Goal: Check status: Check status

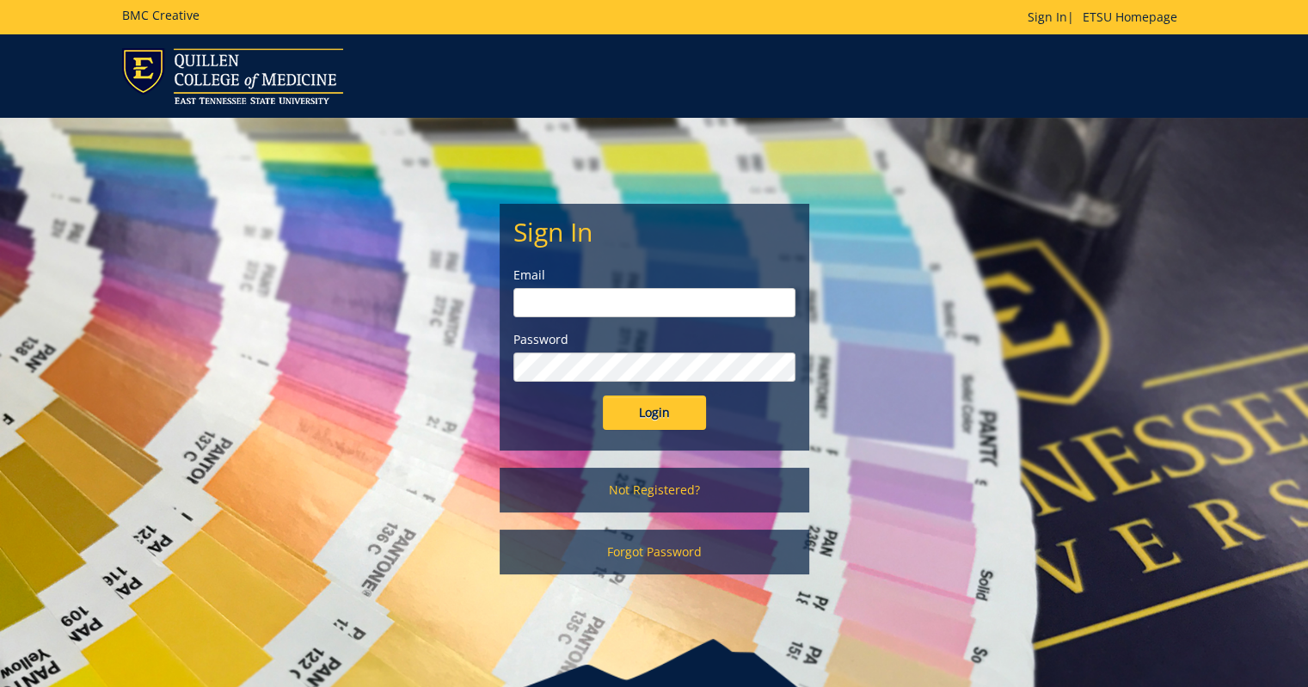
click at [568, 300] on input "email" at bounding box center [654, 302] width 282 height 29
type input "sprinklesg@etsu.edu"
click at [603, 395] on input "Login" at bounding box center [654, 412] width 103 height 34
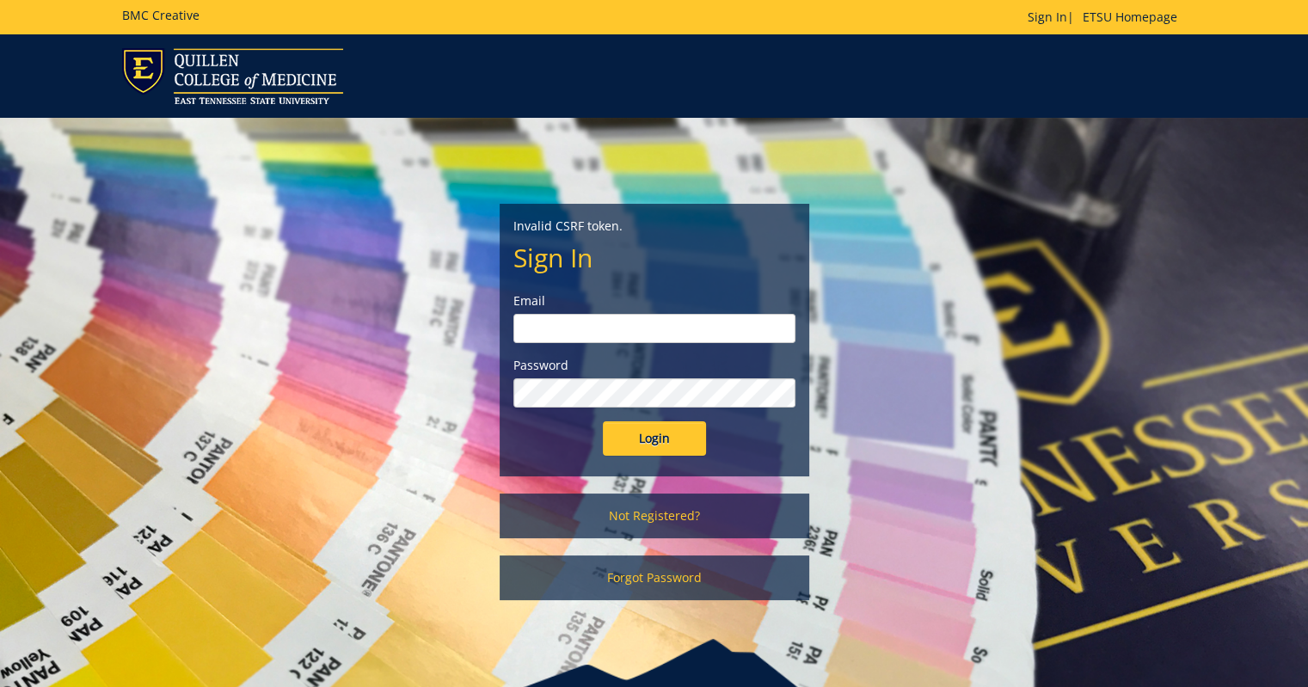
drag, startPoint x: 0, startPoint y: 0, endPoint x: 647, endPoint y: 340, distance: 730.3
click at [647, 340] on input "email" at bounding box center [654, 328] width 282 height 29
type input "sprinklesg@etsu.edu"
click at [603, 421] on input "Login" at bounding box center [654, 438] width 103 height 34
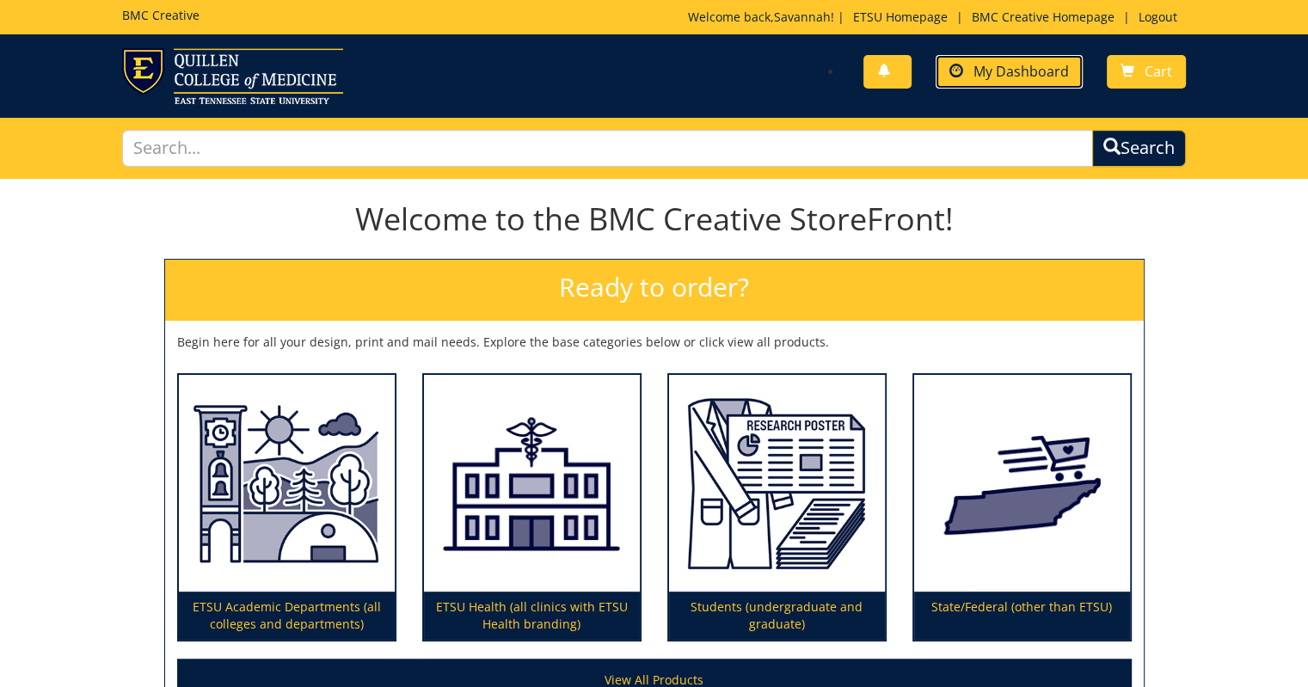
click at [1048, 83] on link "My Dashboard" at bounding box center [1008, 72] width 147 height 34
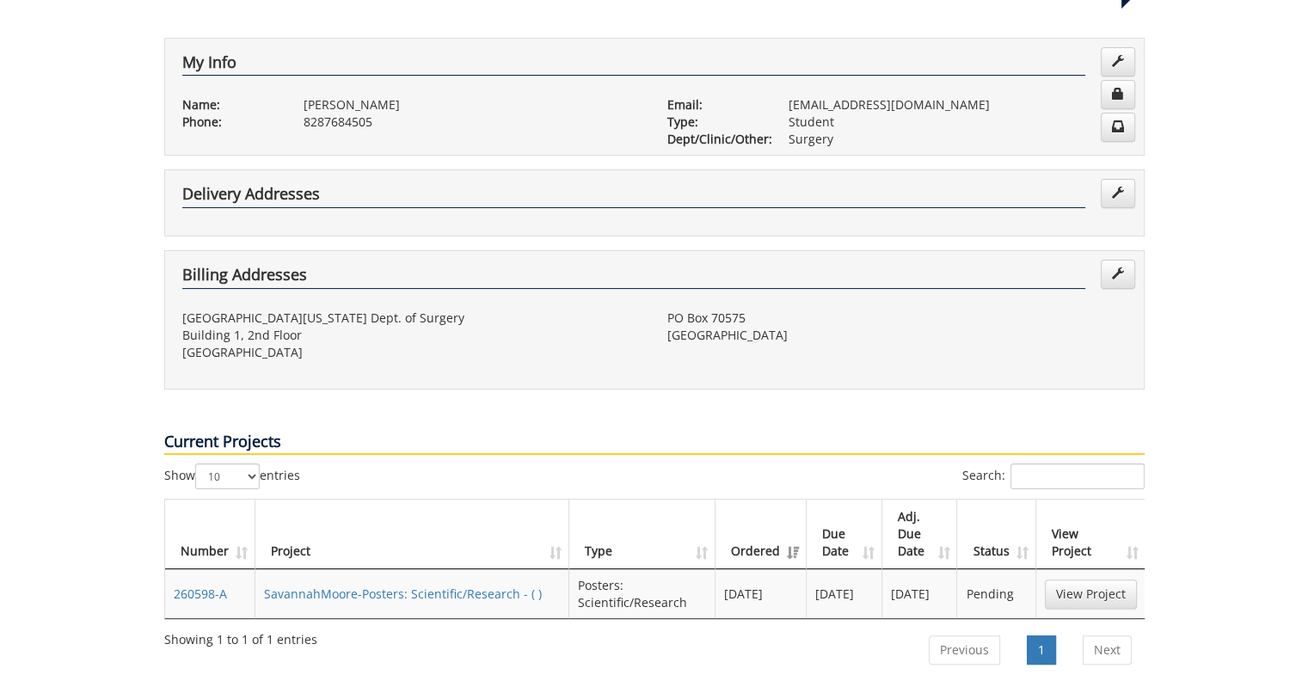
scroll to position [387, 0]
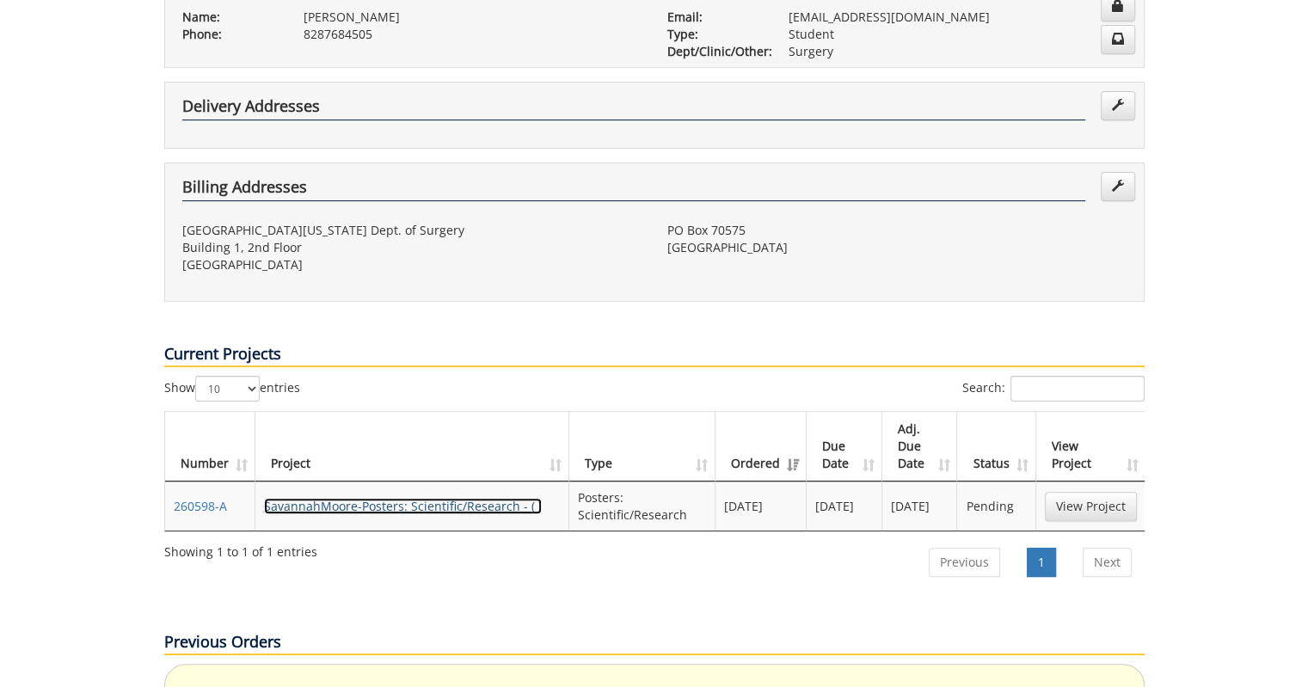
click at [382, 498] on link "SavannahMoore-Posters: Scientific/Research - ( )" at bounding box center [403, 506] width 278 height 16
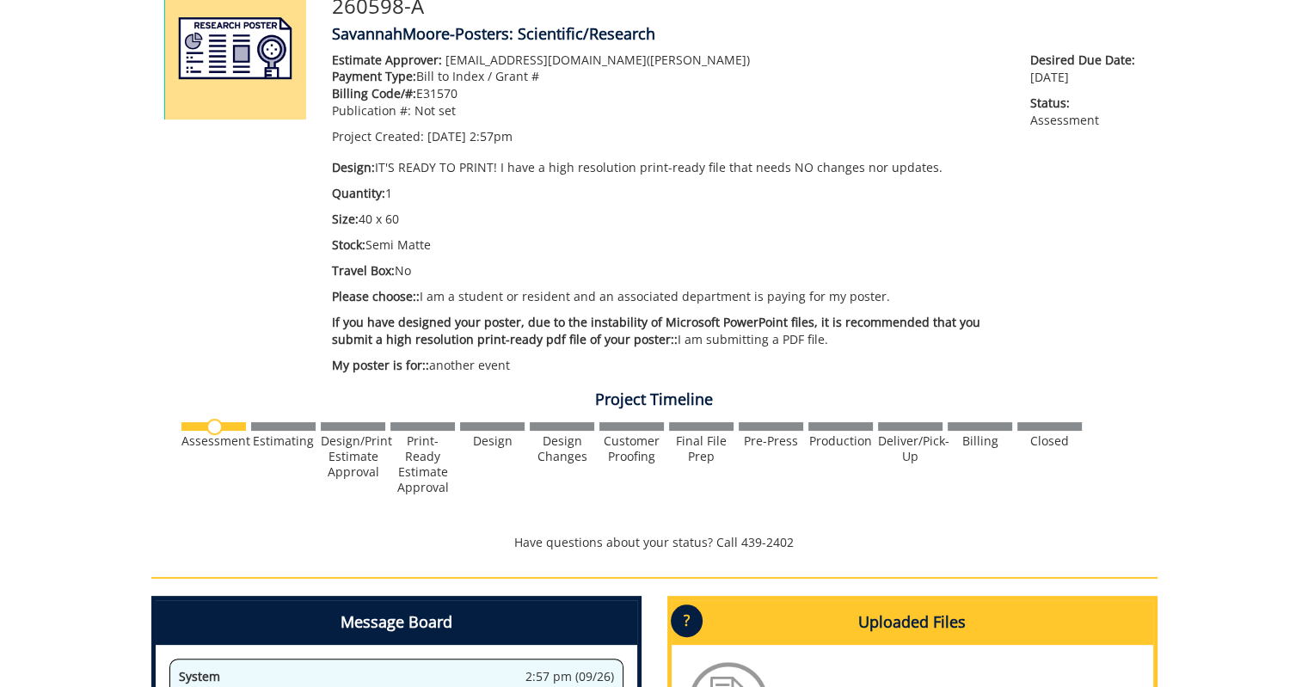
scroll to position [261, 0]
